Goal: Information Seeking & Learning: Learn about a topic

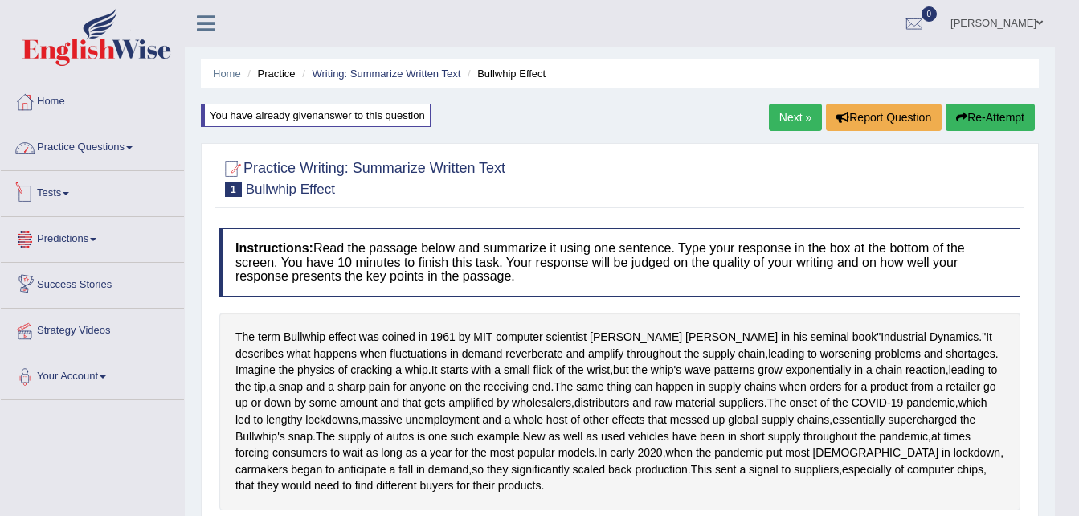
click at [109, 145] on link "Practice Questions" at bounding box center [92, 145] width 183 height 40
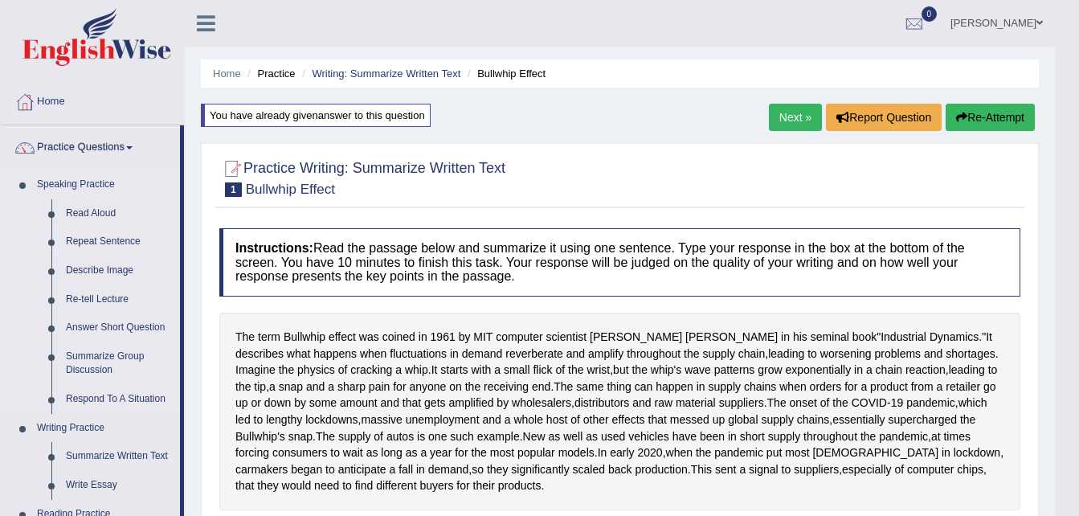
click at [88, 239] on link "Repeat Sentence" at bounding box center [119, 241] width 121 height 29
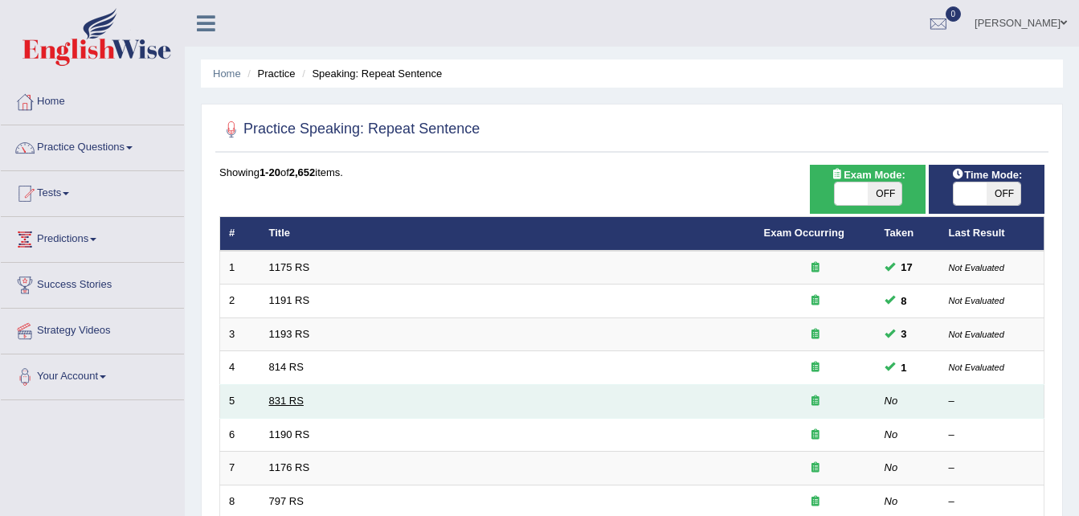
click at [282, 406] on link "831 RS" at bounding box center [286, 401] width 35 height 12
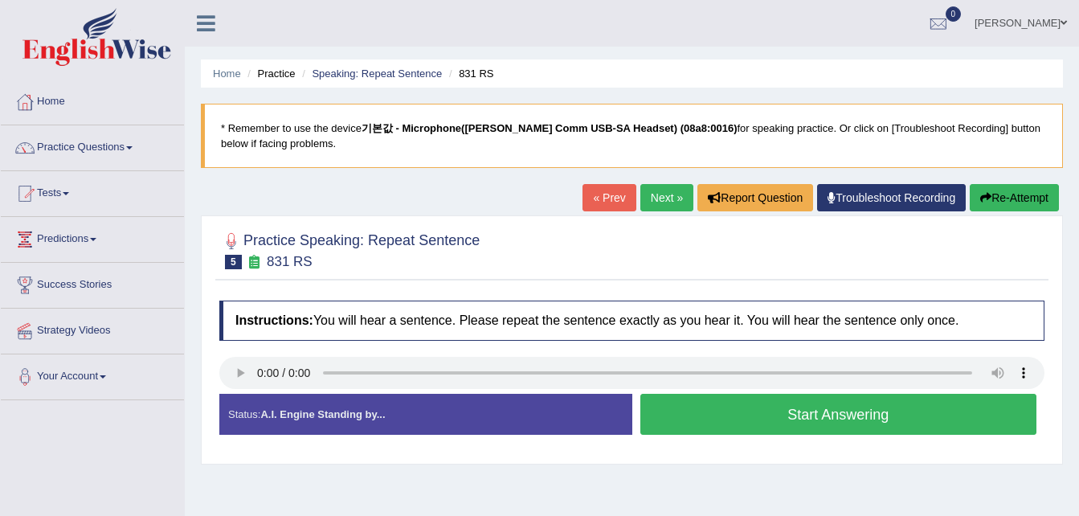
click at [880, 417] on button "Start Answering" at bounding box center [838, 414] width 397 height 41
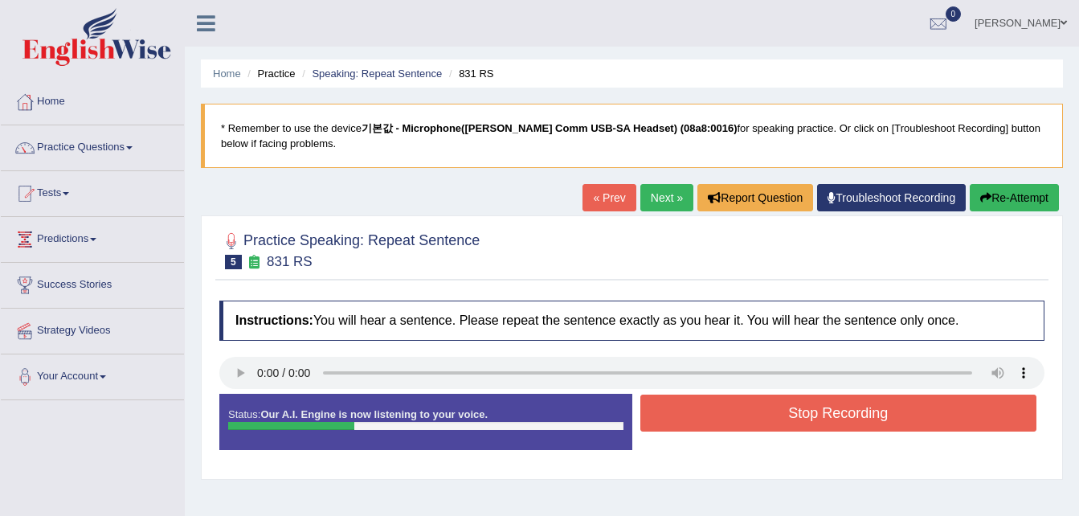
click at [880, 416] on button "Stop Recording" at bounding box center [838, 413] width 397 height 37
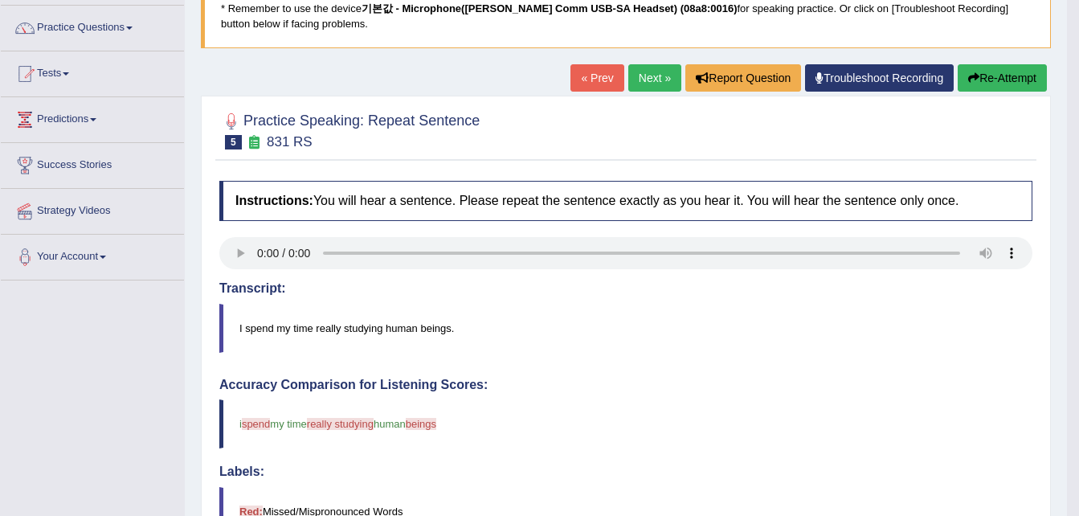
scroll to position [104, 0]
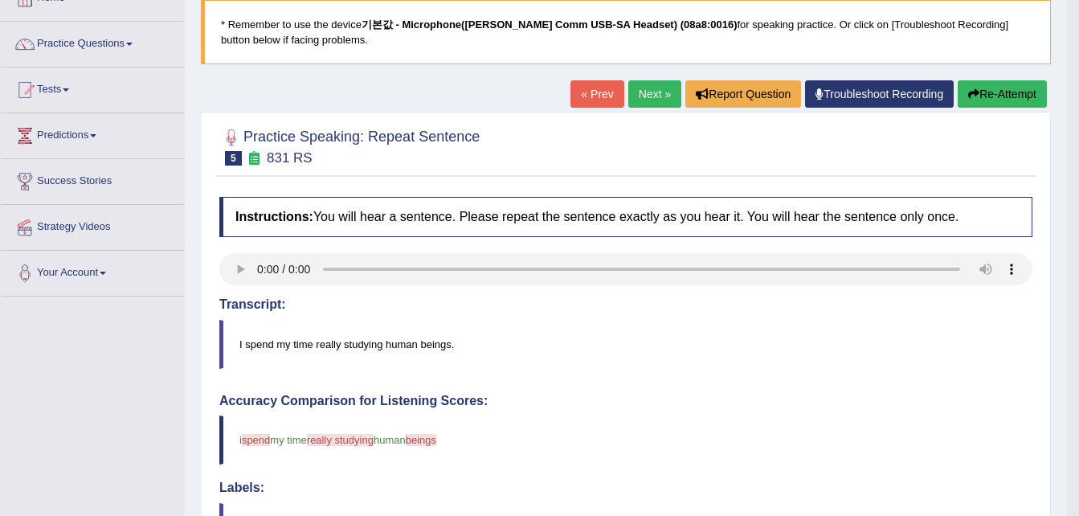
click at [660, 92] on link "Next »" at bounding box center [654, 93] width 53 height 27
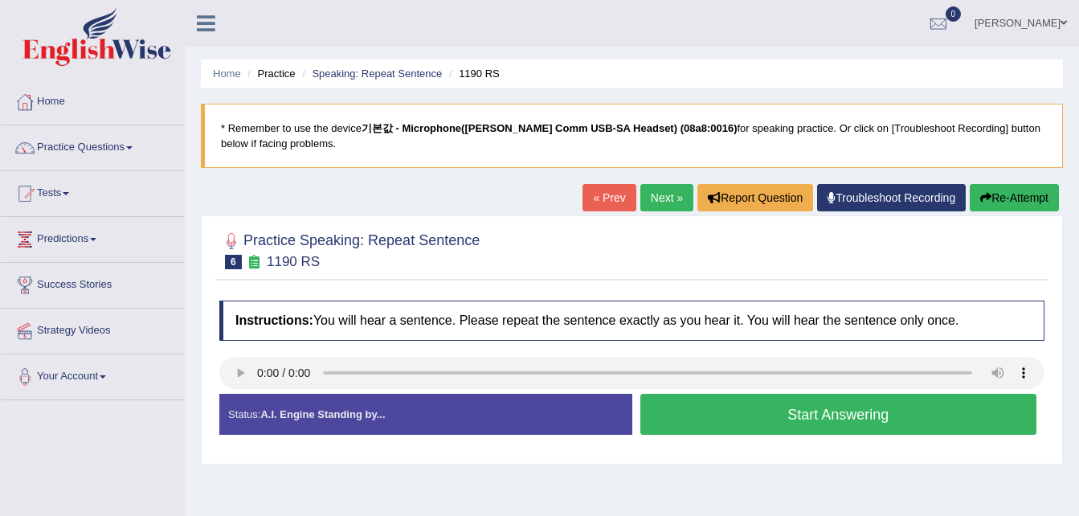
click at [838, 419] on button "Start Answering" at bounding box center [838, 414] width 397 height 41
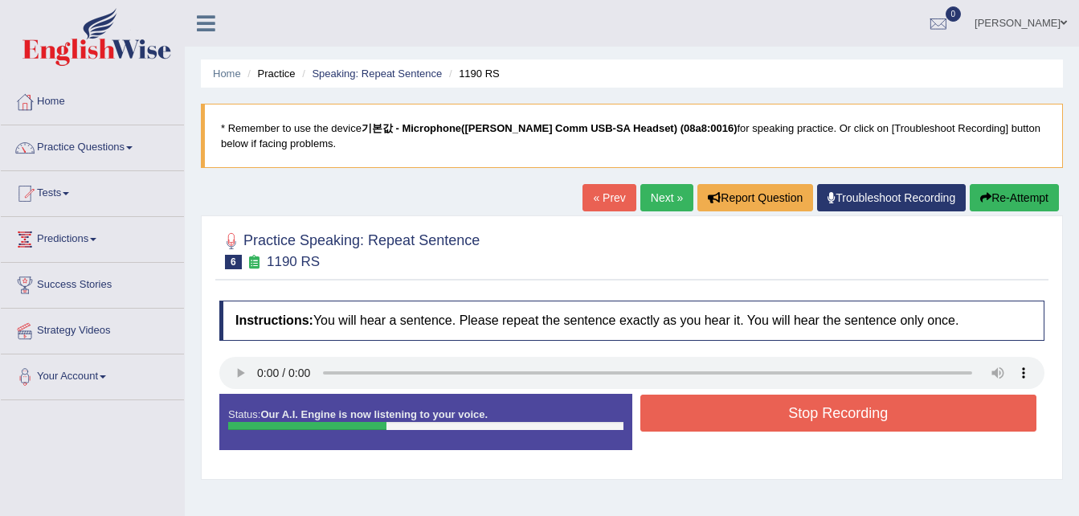
click at [840, 413] on button "Stop Recording" at bounding box center [838, 413] width 397 height 37
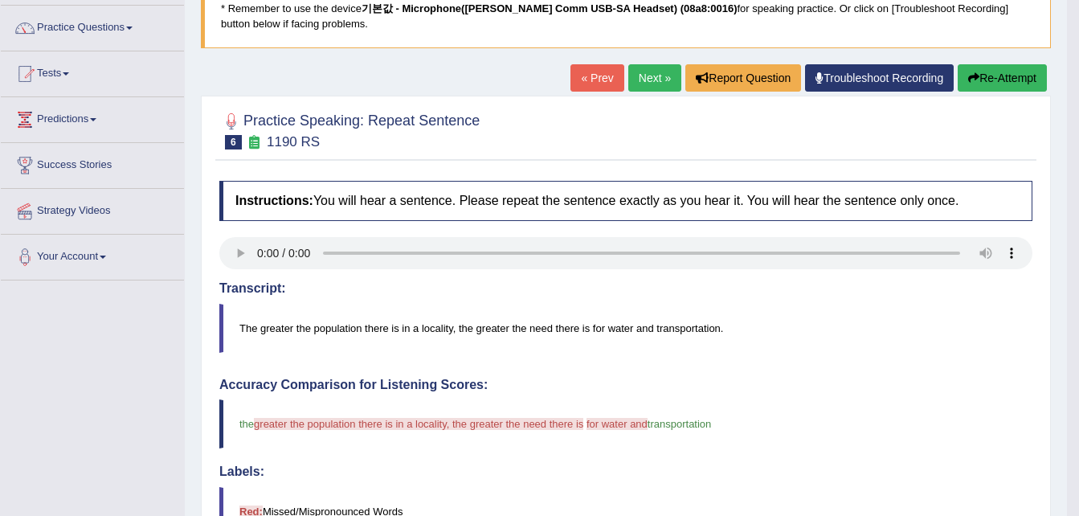
scroll to position [80, 0]
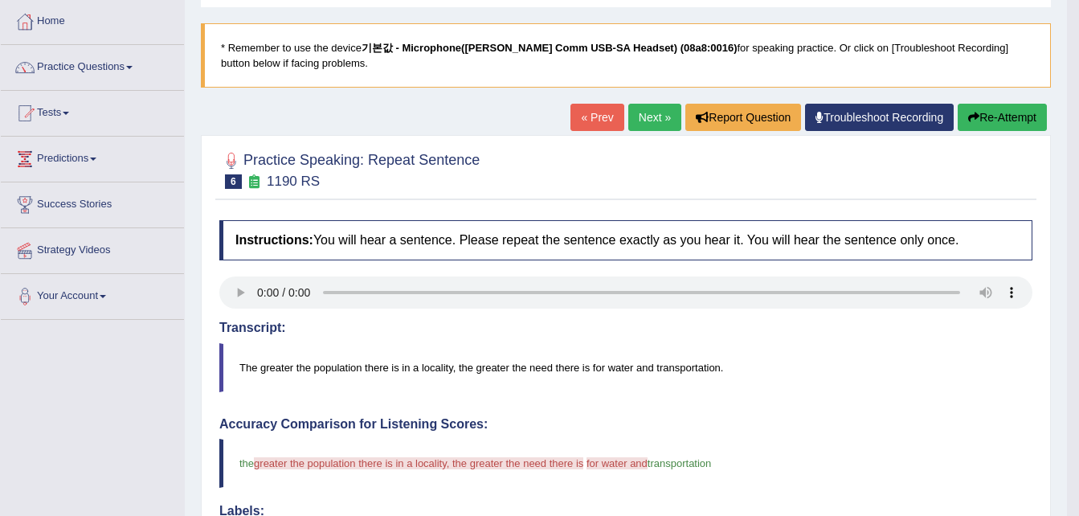
click at [1000, 118] on button "Re-Attempt" at bounding box center [1002, 117] width 89 height 27
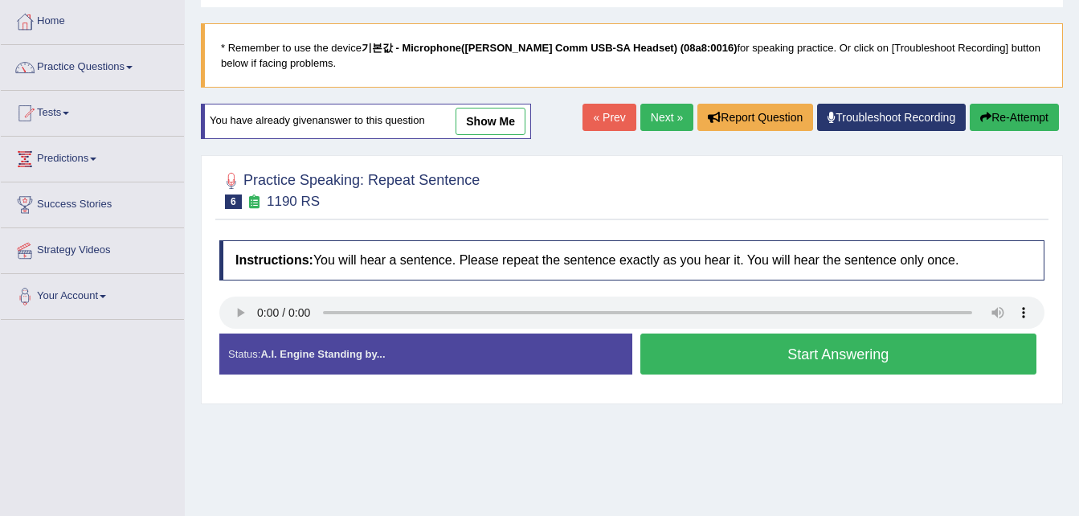
click at [836, 363] on button "Start Answering" at bounding box center [838, 353] width 397 height 41
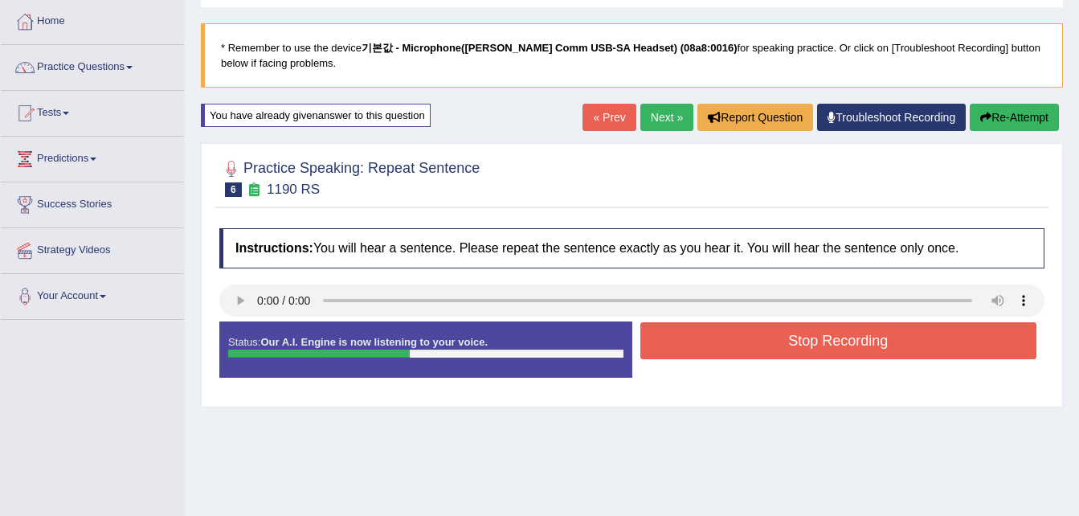
click at [844, 342] on button "Stop Recording" at bounding box center [838, 340] width 397 height 37
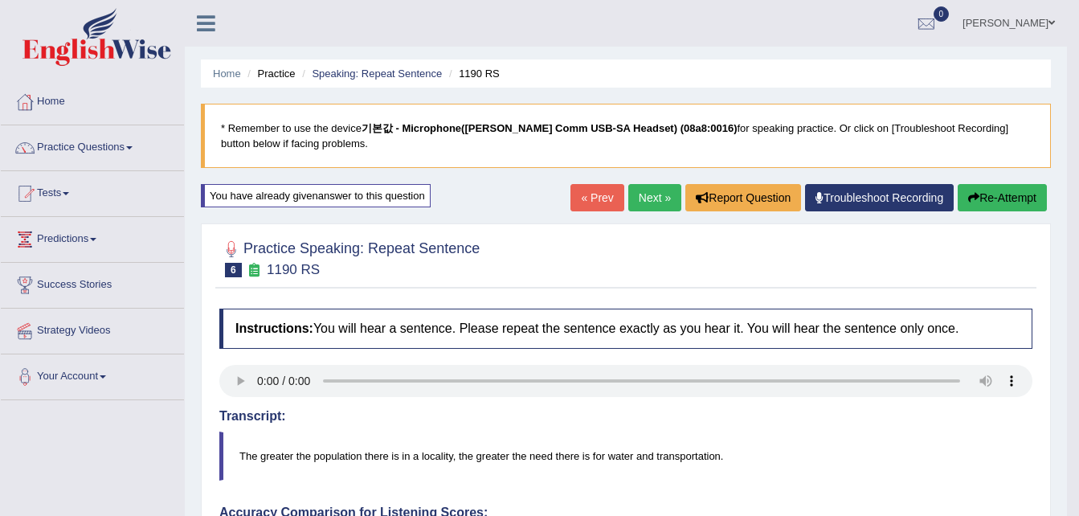
drag, startPoint x: 1005, startPoint y: 194, endPoint x: 918, endPoint y: 247, distance: 102.1
click at [1004, 194] on button "Re-Attempt" at bounding box center [1002, 197] width 89 height 27
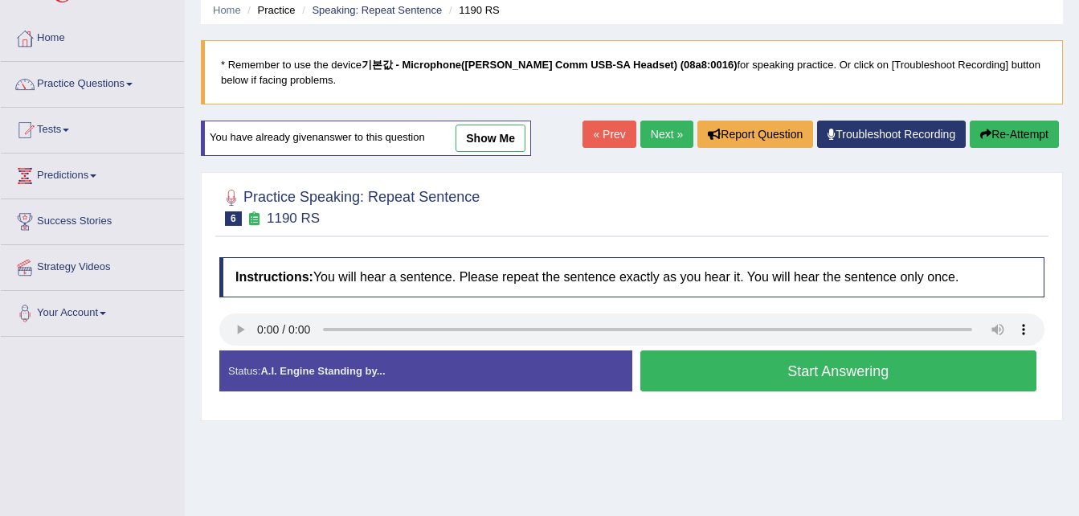
scroll to position [161, 0]
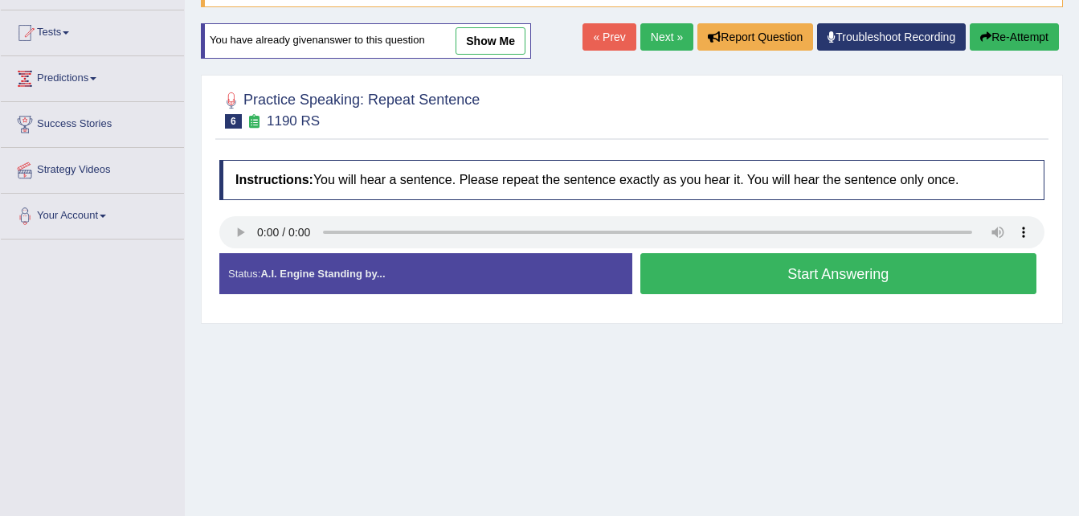
click at [857, 272] on button "Start Answering" at bounding box center [838, 273] width 397 height 41
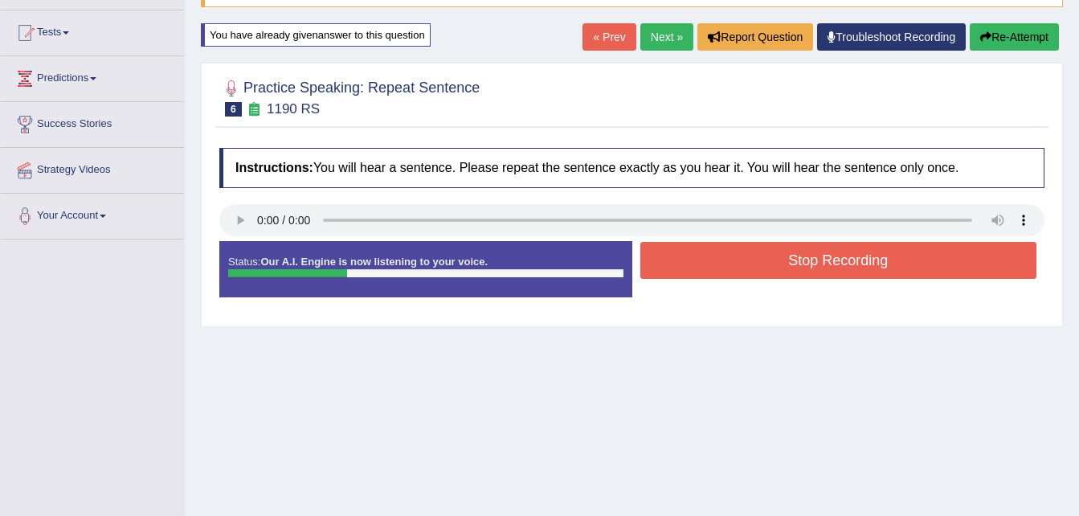
click at [844, 260] on button "Stop Recording" at bounding box center [838, 260] width 397 height 37
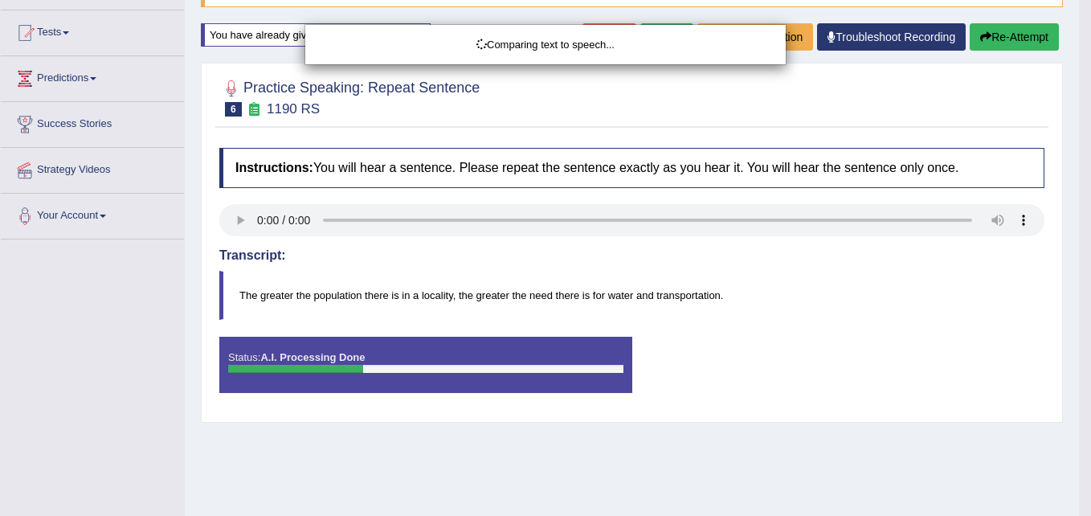
click at [1024, 44] on body "Toggle navigation Home Practice Questions Speaking Practice Read Aloud Repeat S…" at bounding box center [545, 97] width 1091 height 516
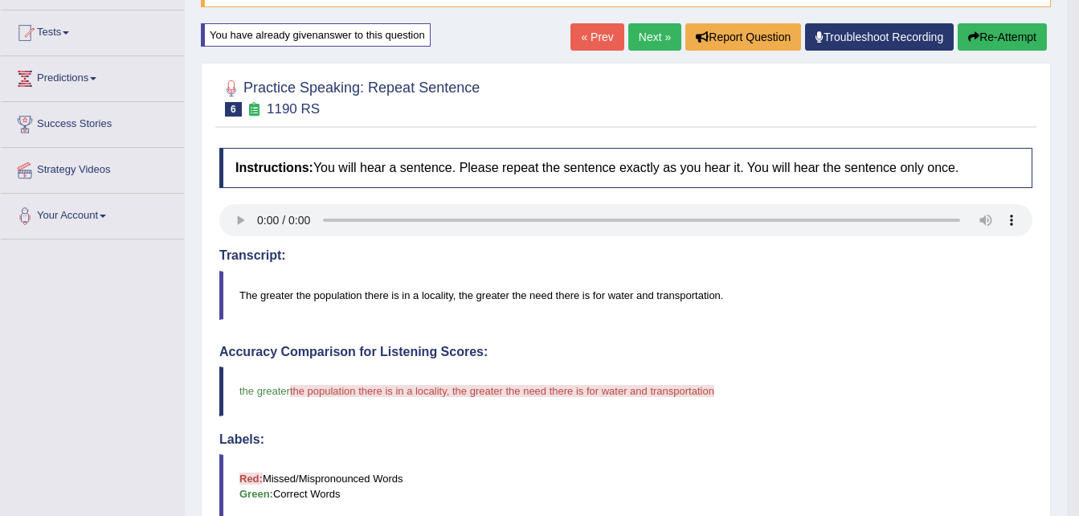
click at [1023, 34] on button "Re-Attempt" at bounding box center [1002, 36] width 89 height 27
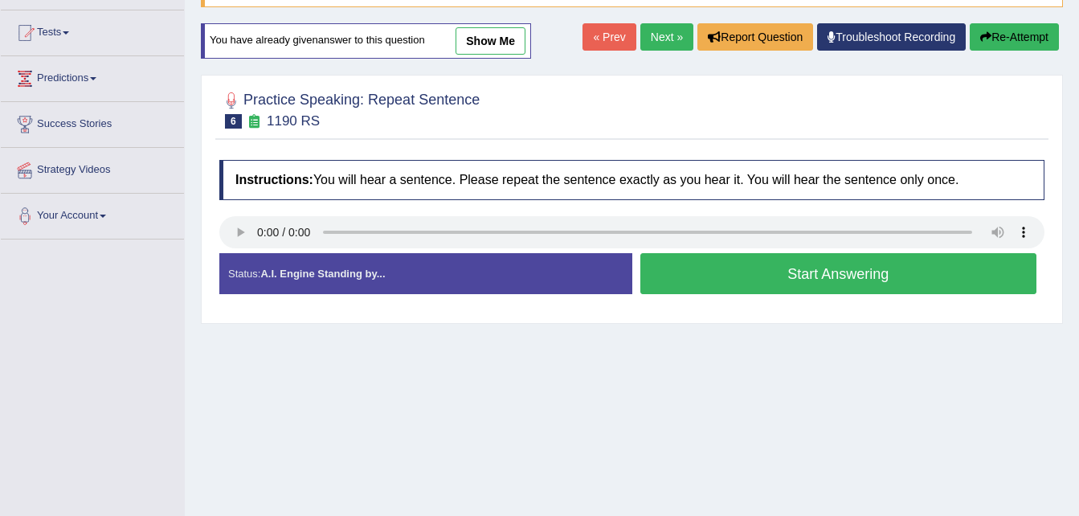
click at [868, 269] on button "Start Answering" at bounding box center [838, 273] width 397 height 41
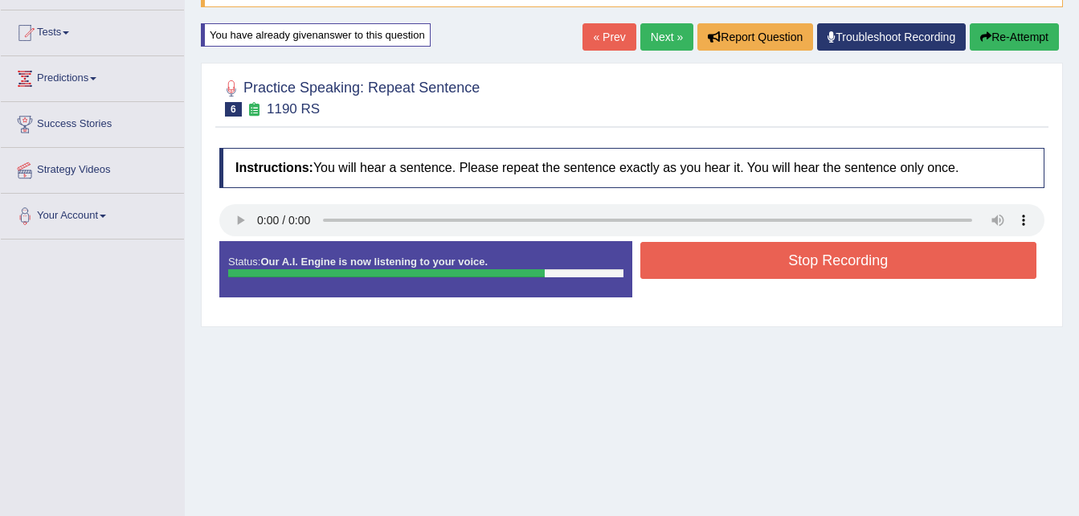
click at [876, 270] on button "Stop Recording" at bounding box center [838, 260] width 397 height 37
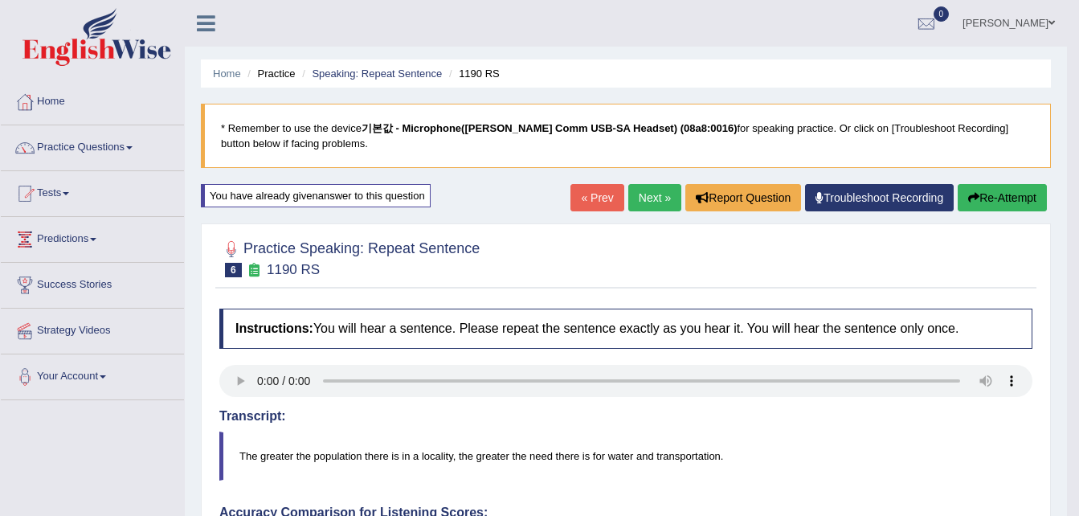
click at [997, 195] on button "Re-Attempt" at bounding box center [1002, 197] width 89 height 27
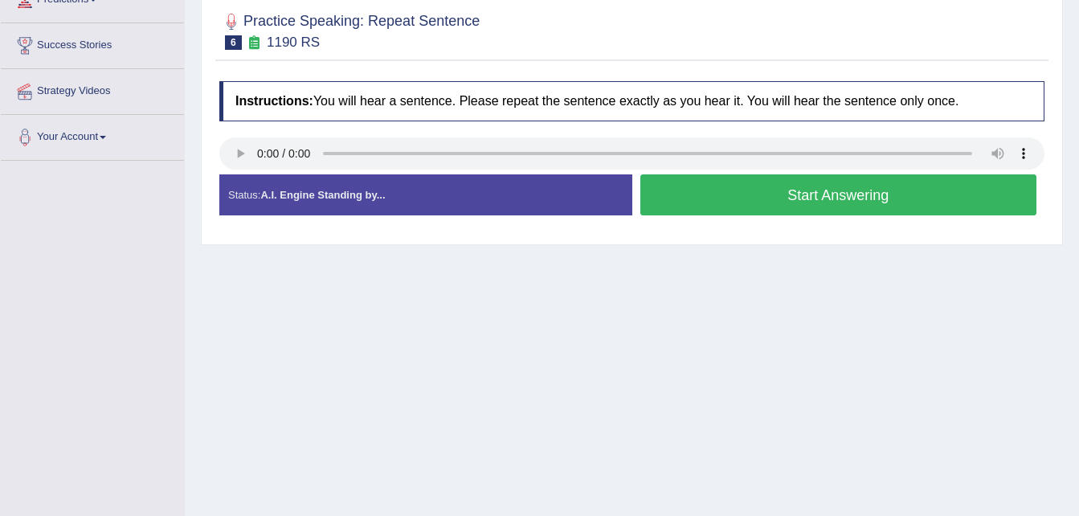
scroll to position [241, 0]
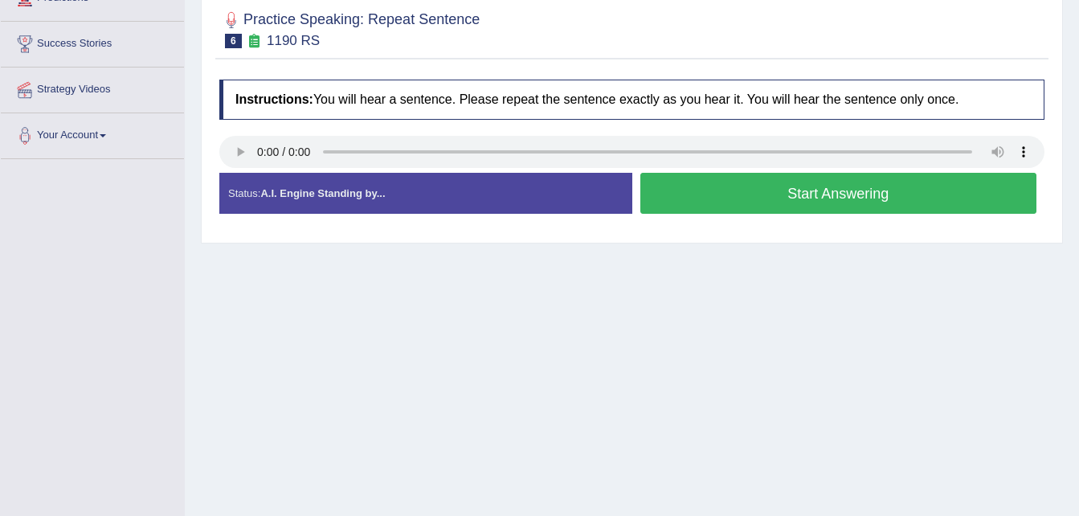
click at [859, 201] on button "Start Answering" at bounding box center [838, 193] width 397 height 41
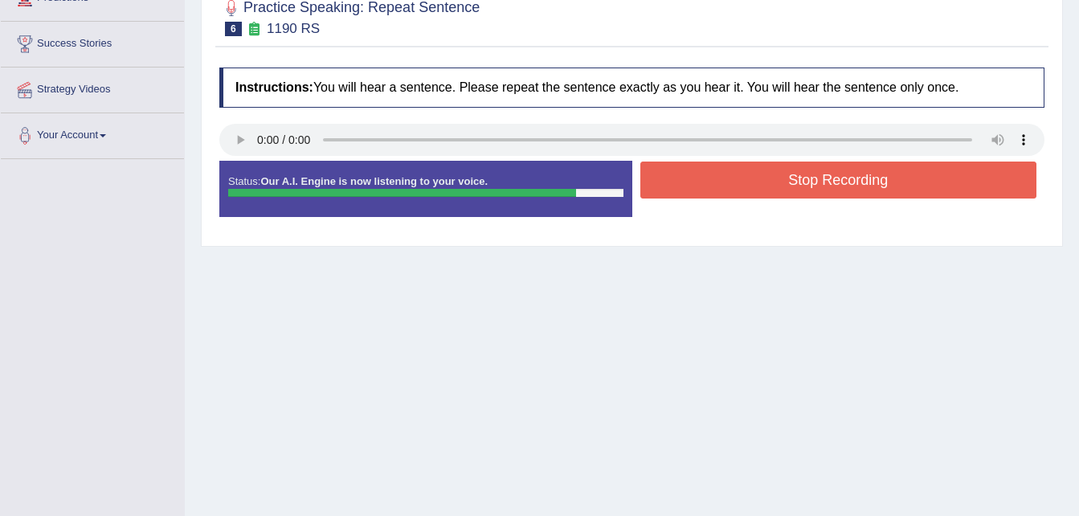
click at [857, 186] on button "Stop Recording" at bounding box center [838, 180] width 397 height 37
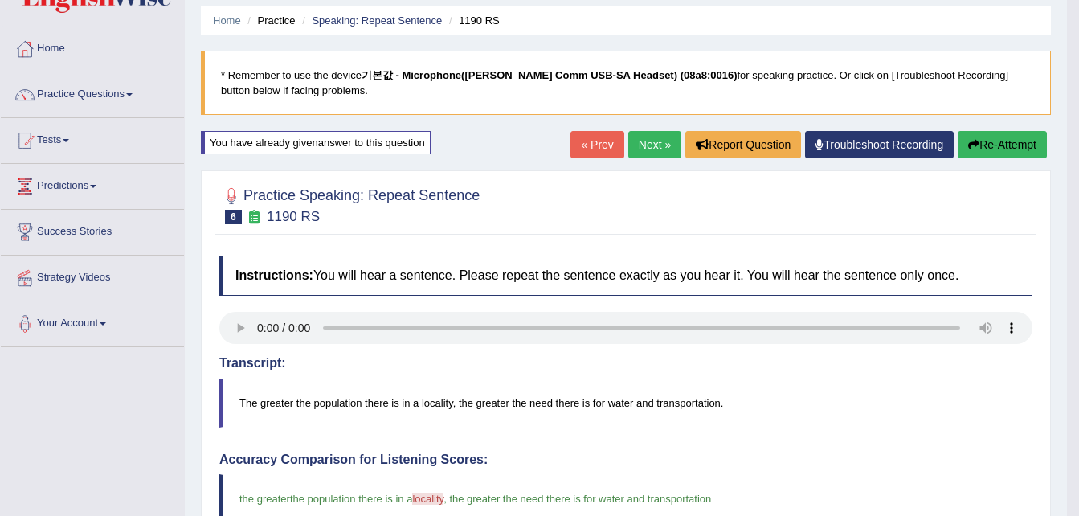
scroll to position [0, 0]
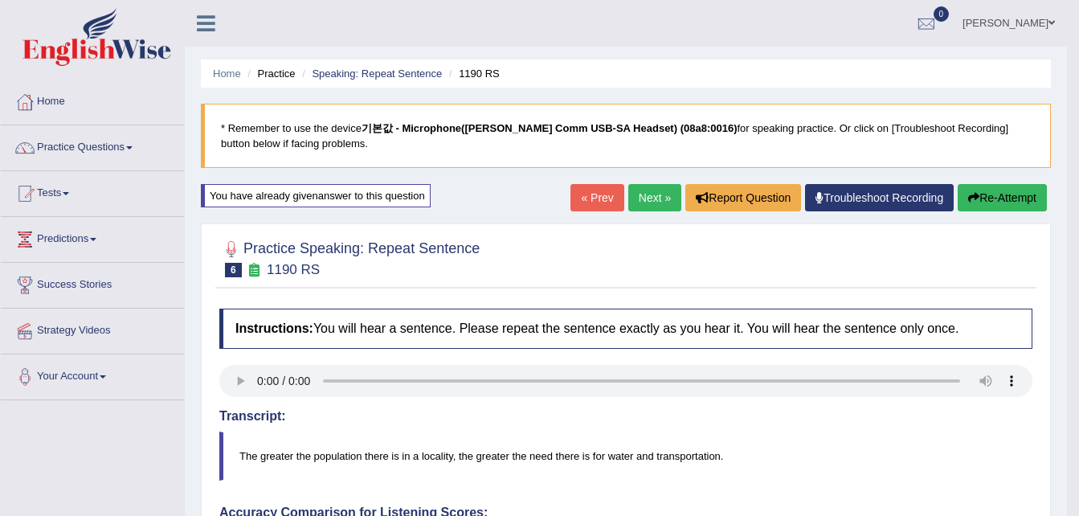
click at [647, 199] on link "Next »" at bounding box center [654, 197] width 53 height 27
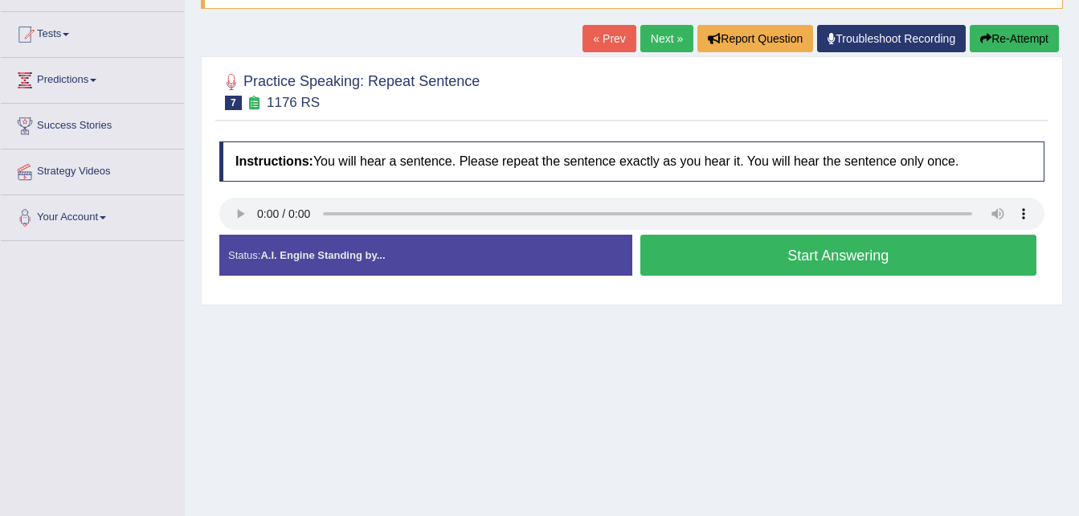
scroll to position [161, 0]
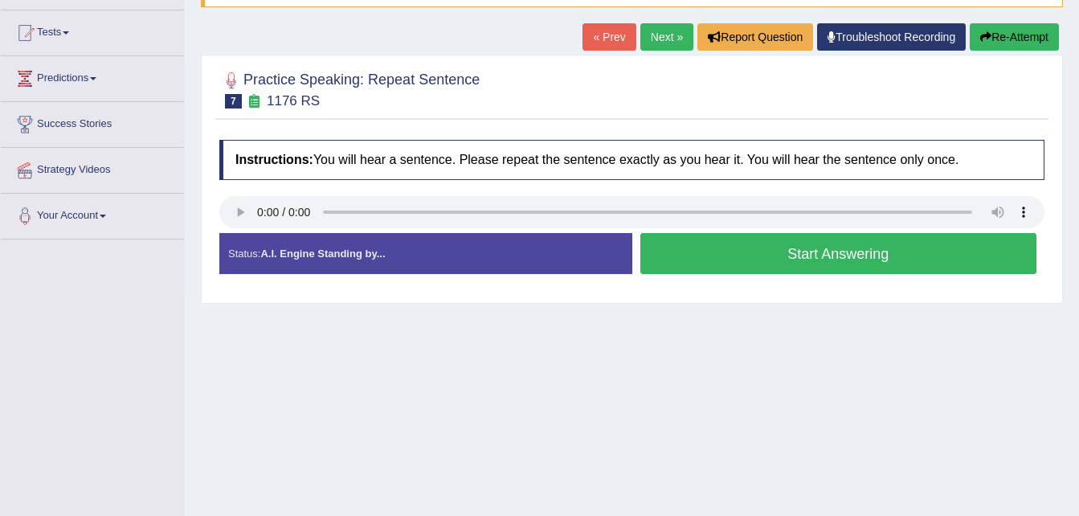
click at [844, 249] on button "Start Answering" at bounding box center [838, 253] width 397 height 41
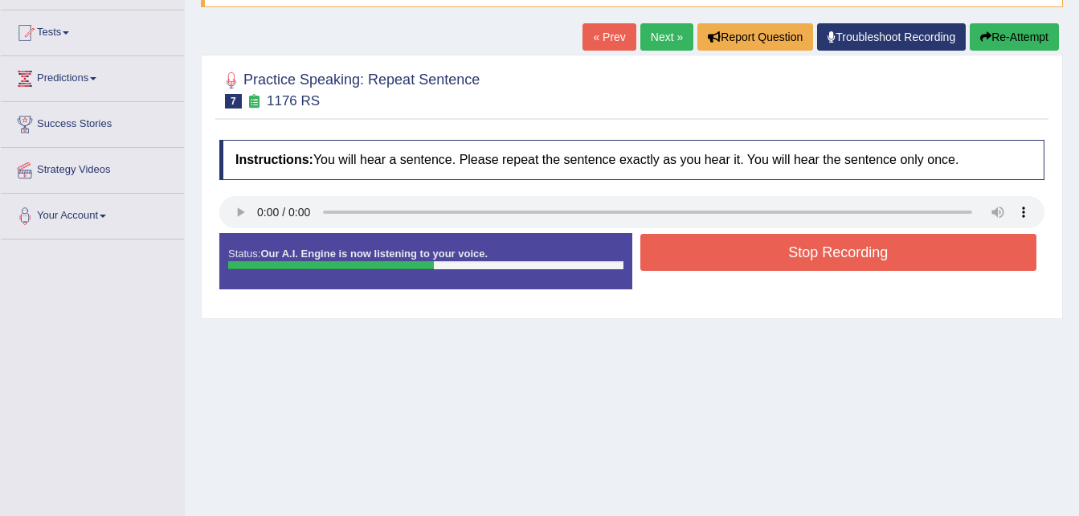
click at [837, 256] on button "Stop Recording" at bounding box center [838, 252] width 397 height 37
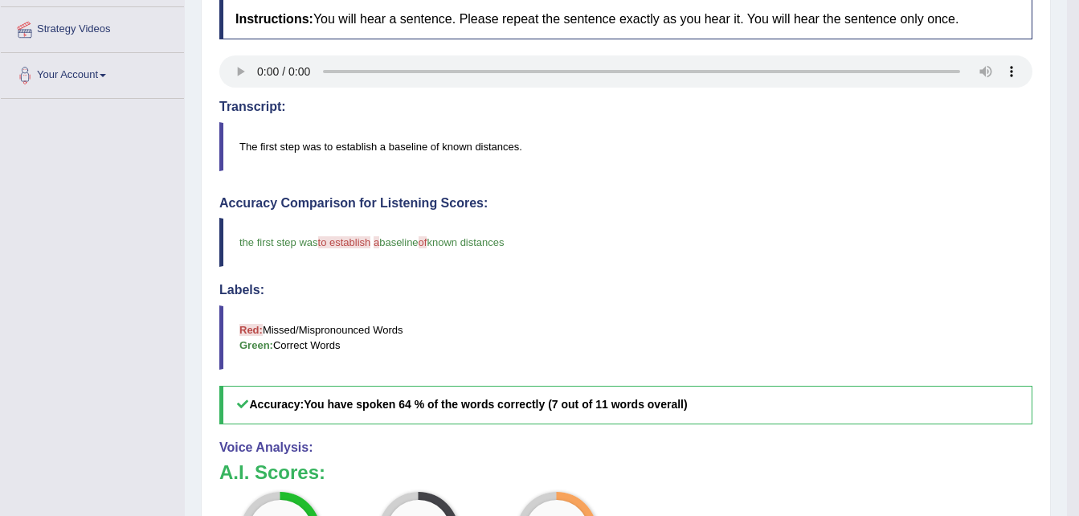
scroll to position [241, 0]
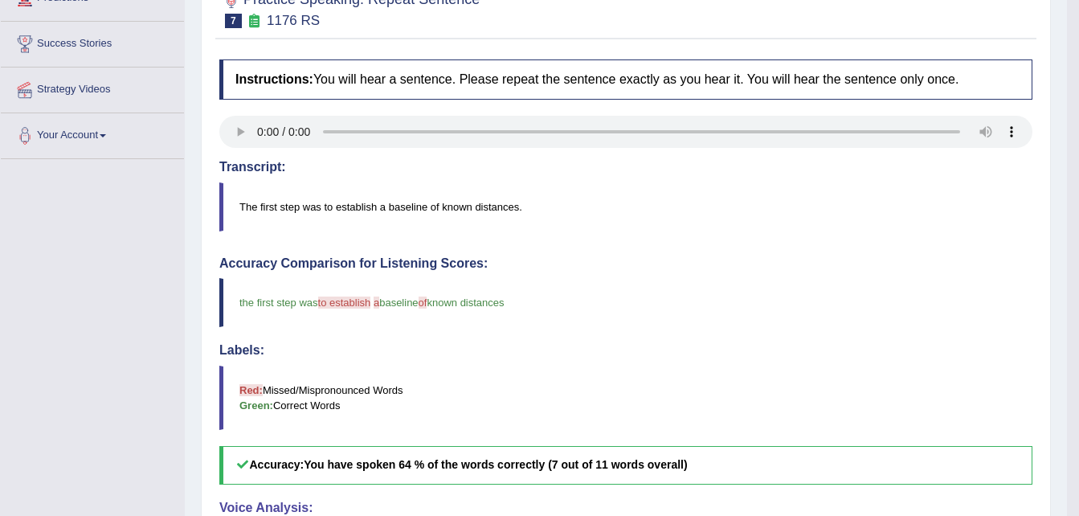
drag, startPoint x: 524, startPoint y: 211, endPoint x: 334, endPoint y: 218, distance: 189.8
click at [334, 218] on blockquote "The first step was to establish a baseline of known distances." at bounding box center [625, 206] width 813 height 49
drag, startPoint x: 521, startPoint y: 307, endPoint x: 280, endPoint y: 311, distance: 240.3
click at [281, 310] on blockquote "the first step was to establish in a tablished baseline of in known distances" at bounding box center [625, 302] width 813 height 49
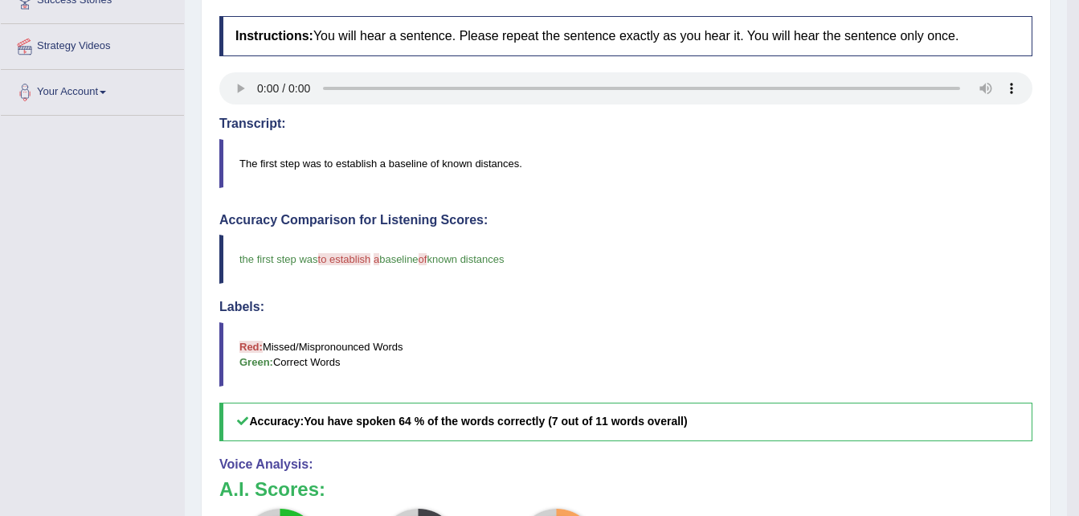
scroll to position [80, 0]
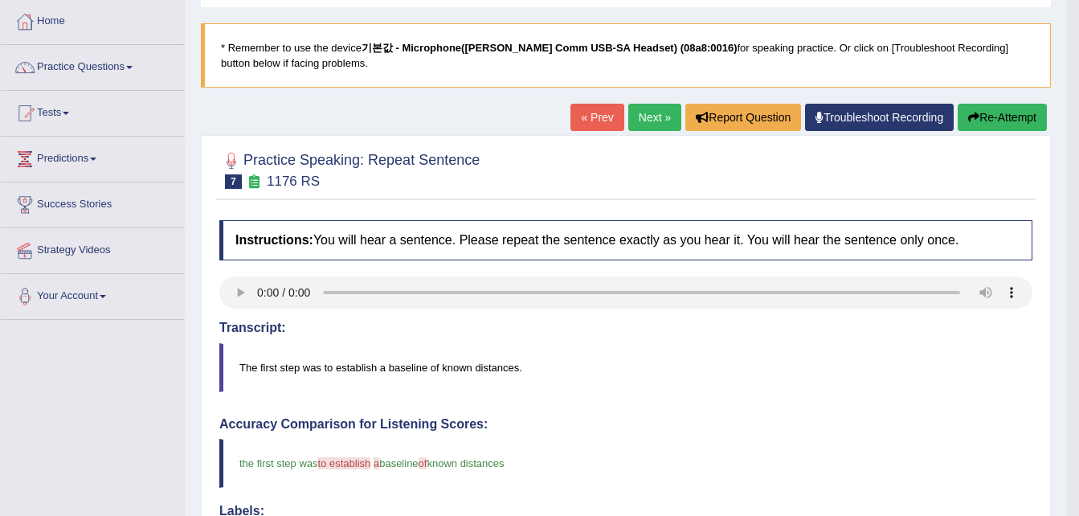
click at [747, 348] on blockquote "The first step was to establish a baseline of known distances." at bounding box center [625, 367] width 813 height 49
click at [998, 115] on button "Re-Attempt" at bounding box center [1002, 117] width 89 height 27
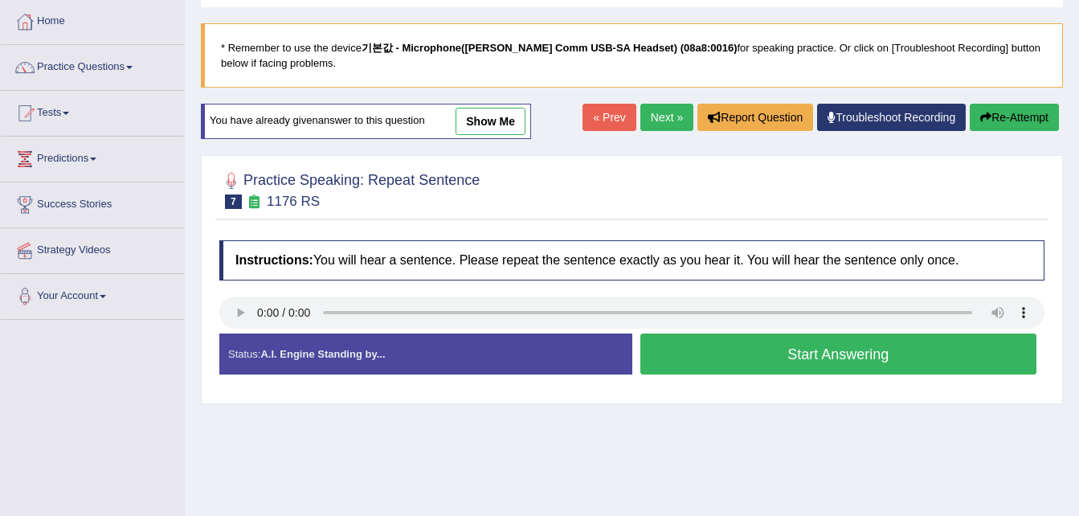
click at [828, 350] on button "Start Answering" at bounding box center [838, 353] width 397 height 41
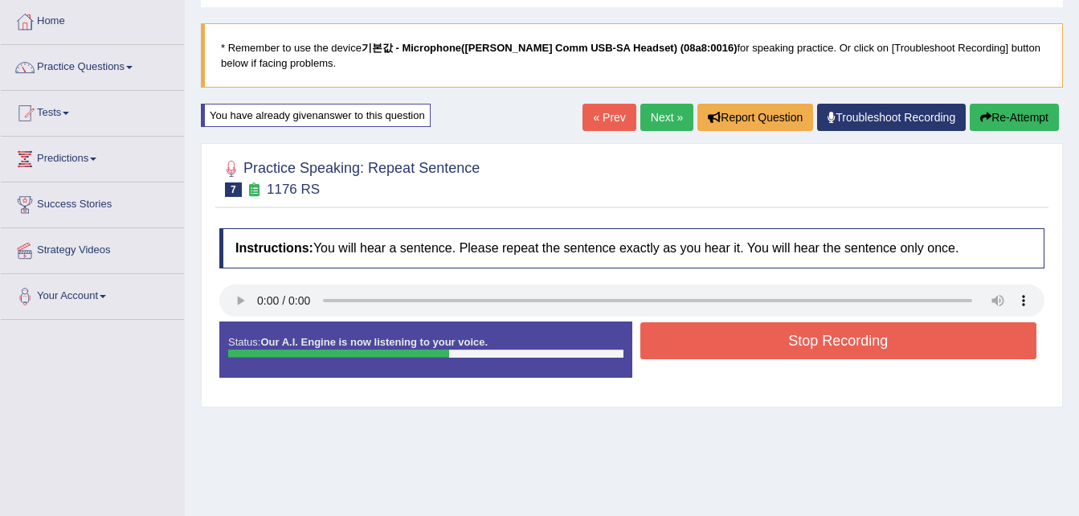
click at [832, 345] on button "Stop Recording" at bounding box center [838, 340] width 397 height 37
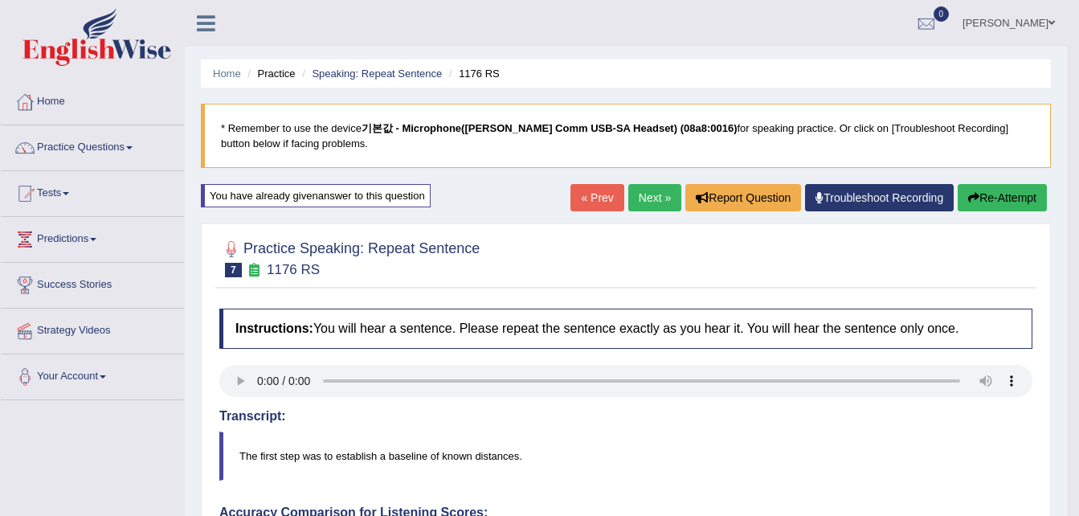
click at [996, 194] on button "Re-Attempt" at bounding box center [1002, 197] width 89 height 27
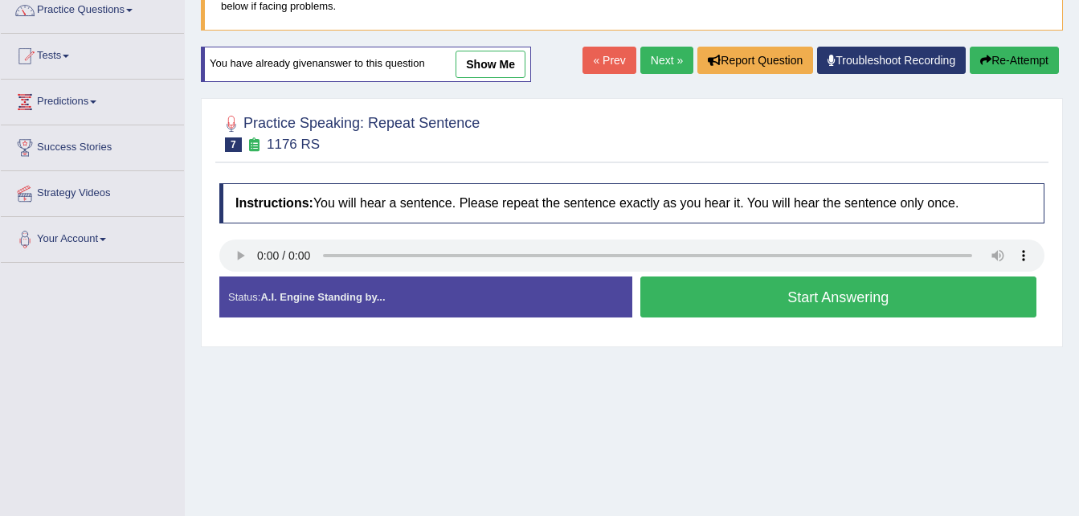
scroll to position [161, 0]
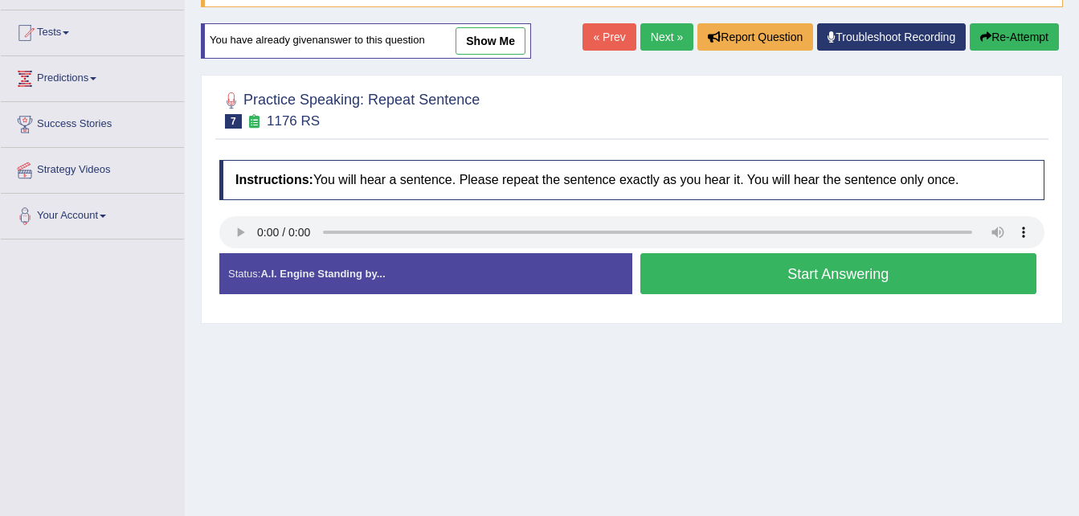
click at [853, 283] on button "Start Answering" at bounding box center [838, 273] width 397 height 41
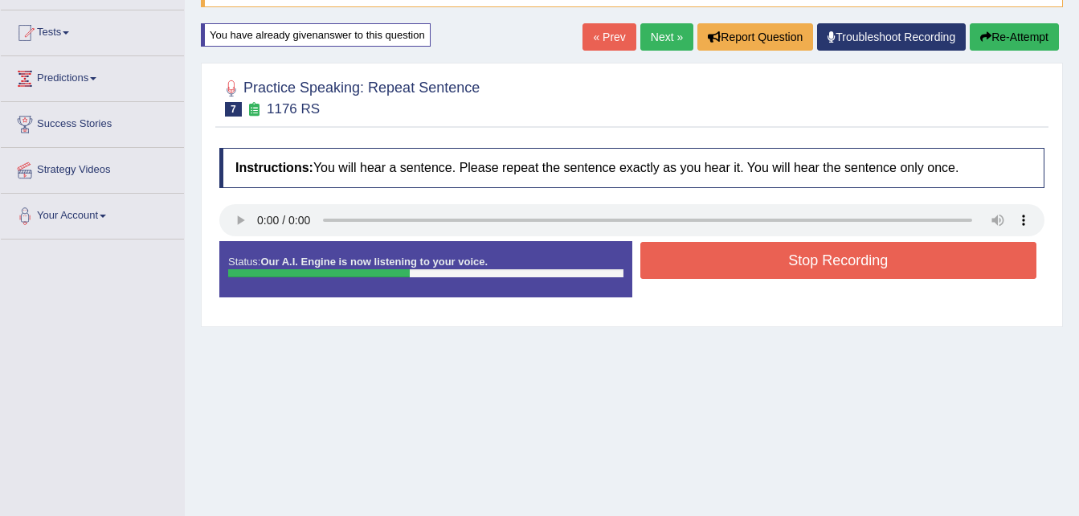
click at [852, 262] on button "Stop Recording" at bounding box center [838, 260] width 397 height 37
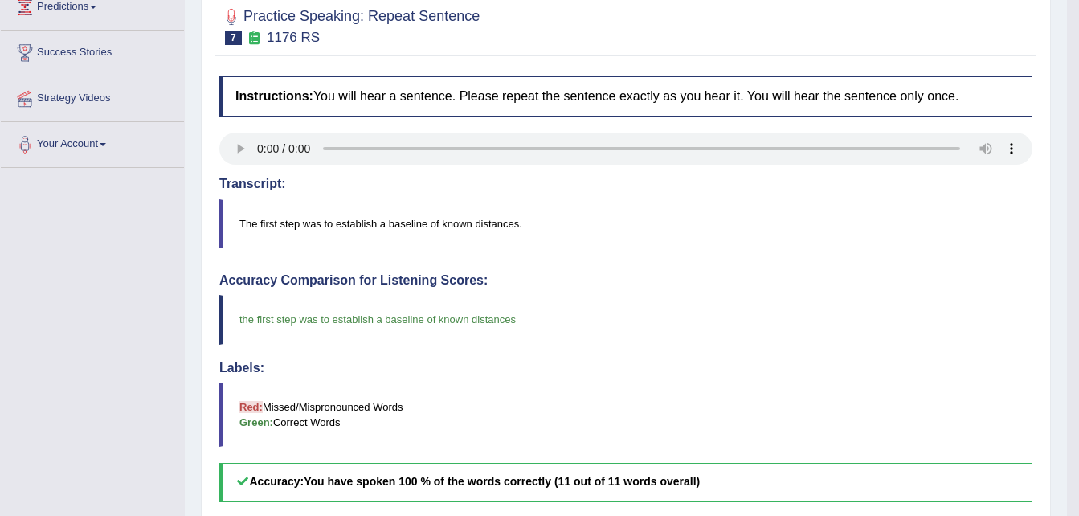
scroll to position [192, 0]
